Goal: Task Accomplishment & Management: Complete application form

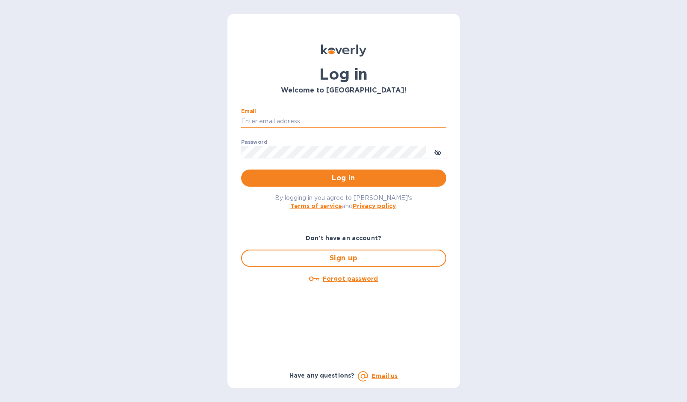
click at [279, 124] on input "Email" at bounding box center [343, 121] width 205 height 13
type input "cherbert@cmglobal.com"
click at [281, 178] on span "Log in" at bounding box center [344, 178] width 192 height 10
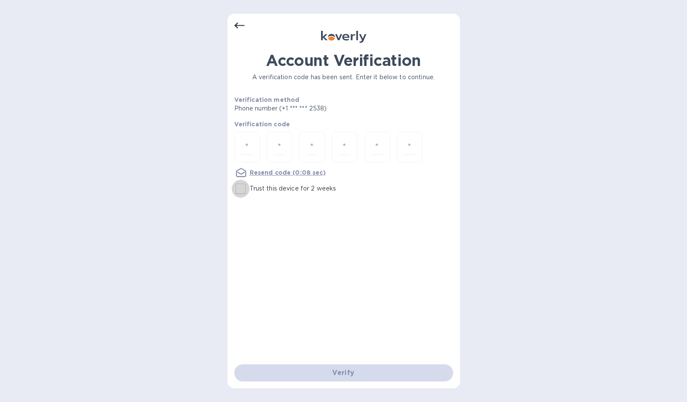
click at [243, 189] on input "Trust this device for 2 weeks" at bounding box center [241, 189] width 18 height 18
checkbox input "true"
click at [257, 142] on div at bounding box center [247, 147] width 26 height 30
type input "2"
type input "6"
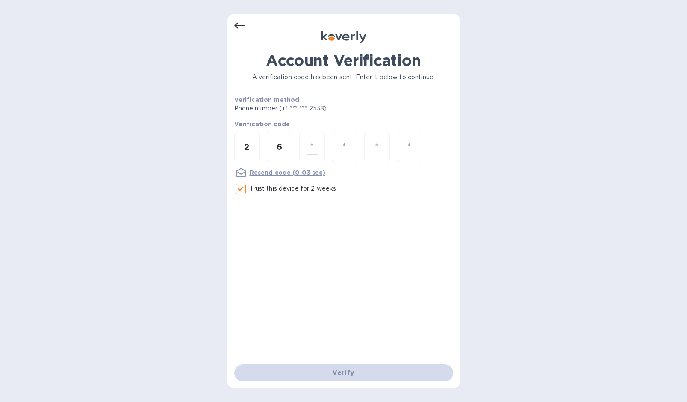
type input "6"
type input "9"
type input "3"
type input "0"
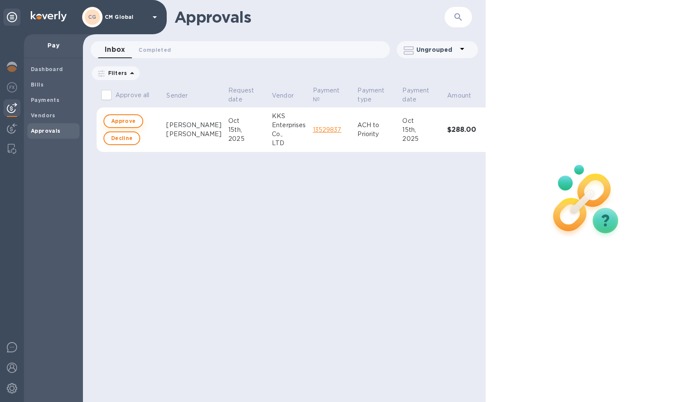
click at [128, 124] on span "Approve" at bounding box center [123, 121] width 24 height 10
checkbox input "true"
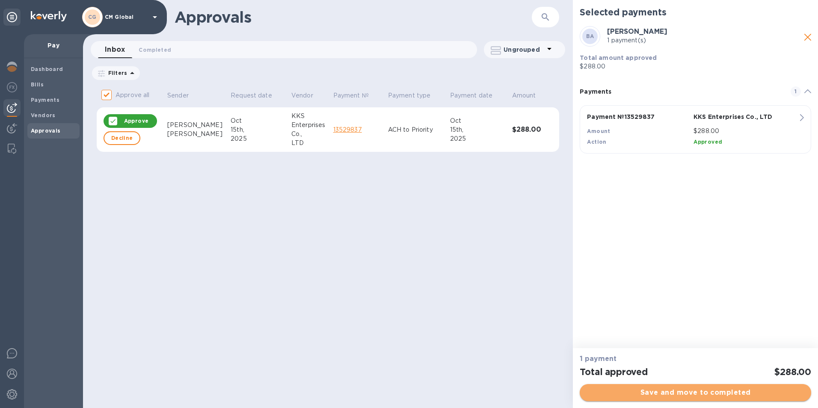
click at [687, 392] on span "Save and move to completed" at bounding box center [696, 393] width 218 height 10
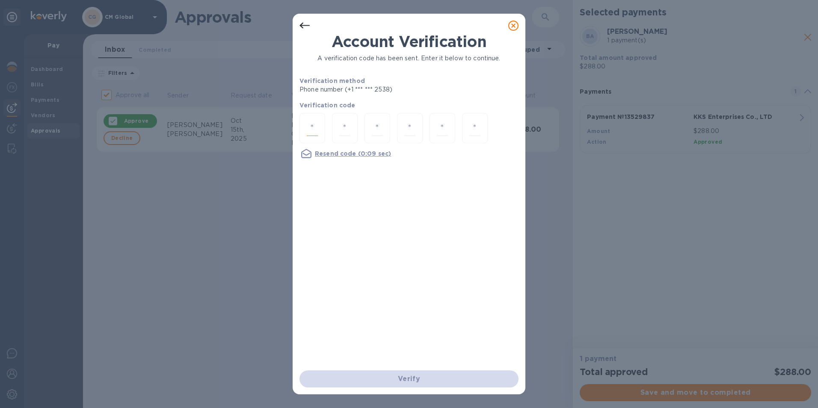
click at [310, 128] on input "number" at bounding box center [312, 128] width 11 height 16
type input "4"
type input "5"
type input "7"
type input "6"
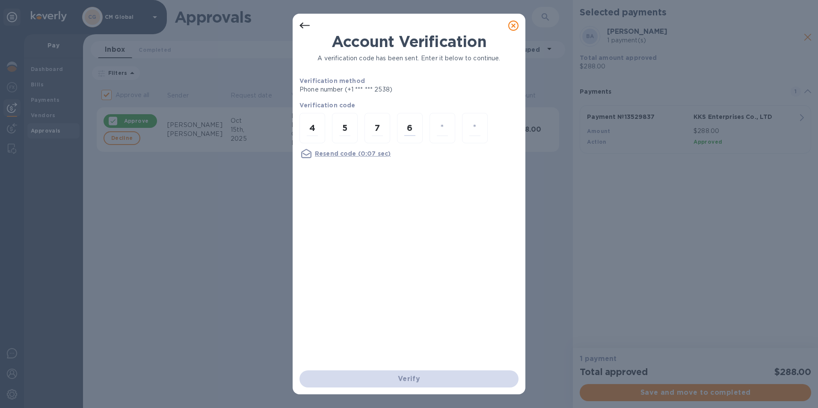
type input "4"
type input "9"
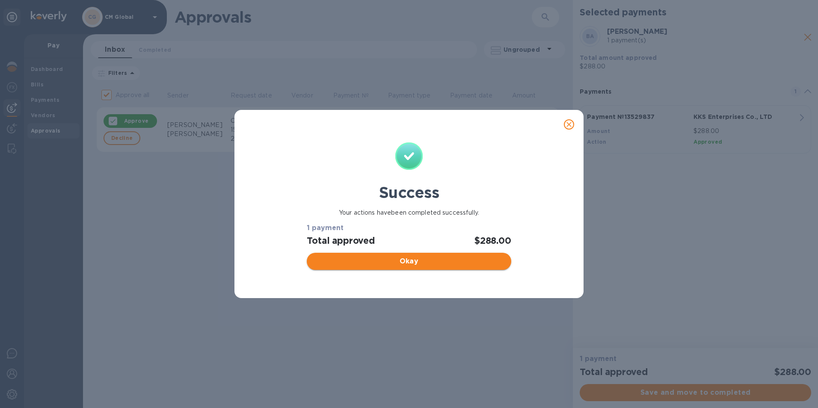
checkbox input "false"
click at [401, 262] on span "Okay" at bounding box center [409, 261] width 190 height 10
